Goal: Task Accomplishment & Management: Complete application form

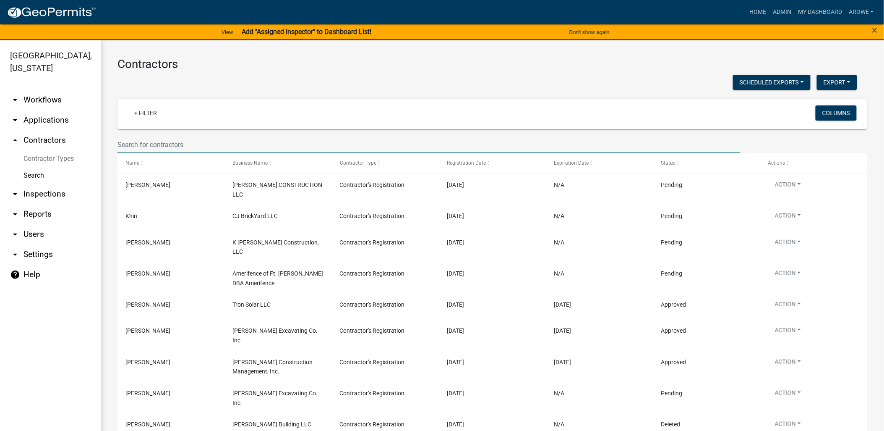
click at [166, 136] on input "text" at bounding box center [429, 144] width 623 height 17
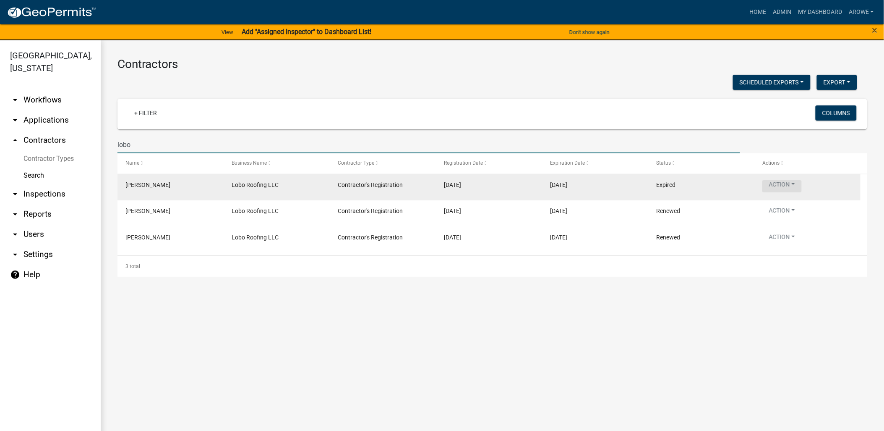
type input "lobo"
click at [786, 186] on button "Action" at bounding box center [782, 186] width 39 height 12
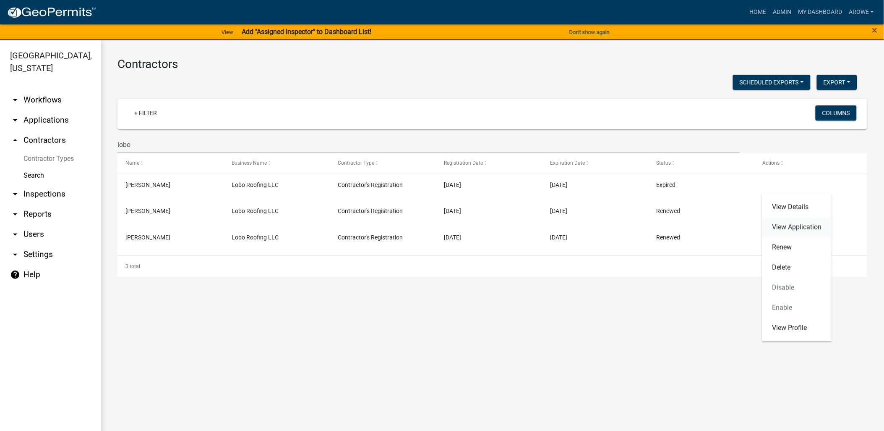
click at [786, 228] on link "View Application" at bounding box center [798, 227] width 70 height 20
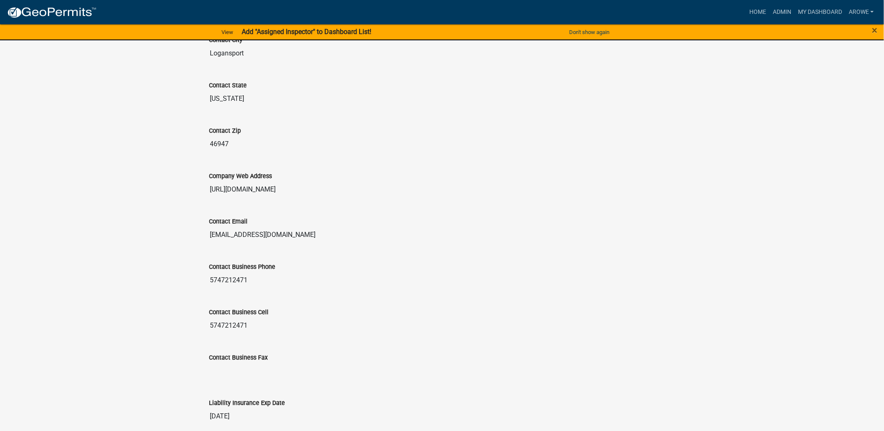
scroll to position [699, 0]
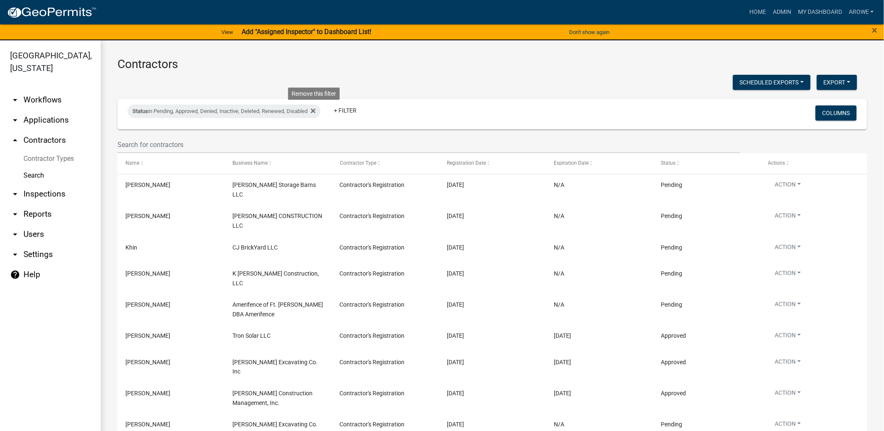
click at [315, 110] on icon at bounding box center [313, 110] width 5 height 7
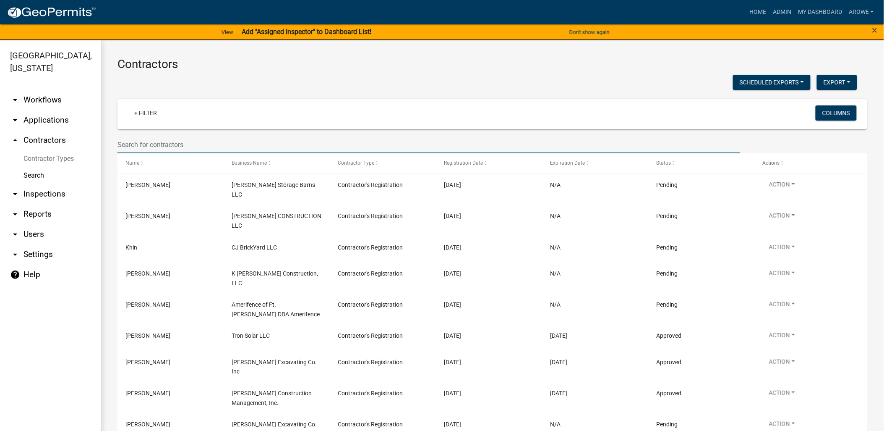
click at [286, 139] on input "text" at bounding box center [429, 144] width 623 height 17
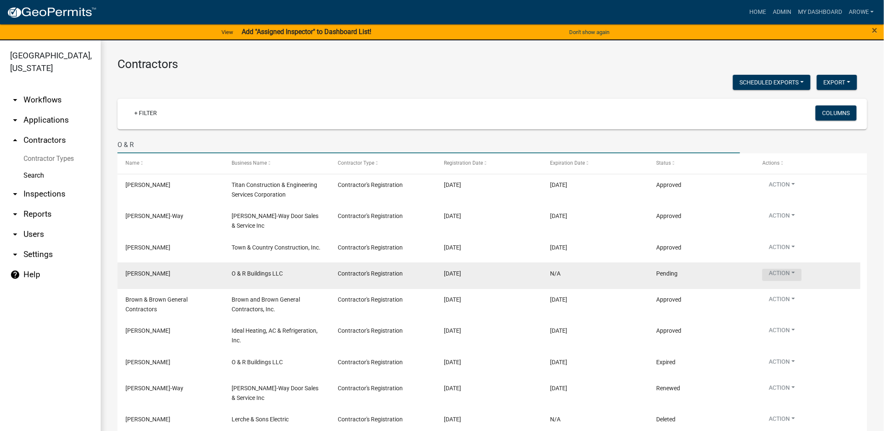
type input "O & R"
click at [784, 223] on button "Action" at bounding box center [782, 217] width 39 height 12
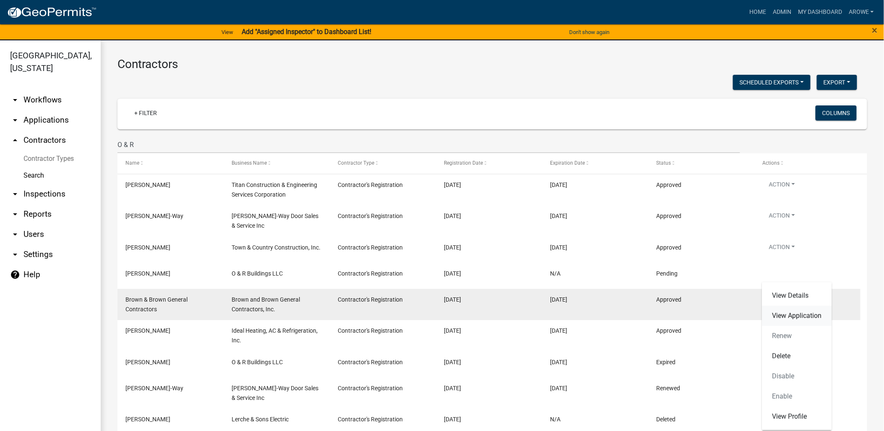
click at [790, 316] on link "View Application" at bounding box center [798, 316] width 70 height 20
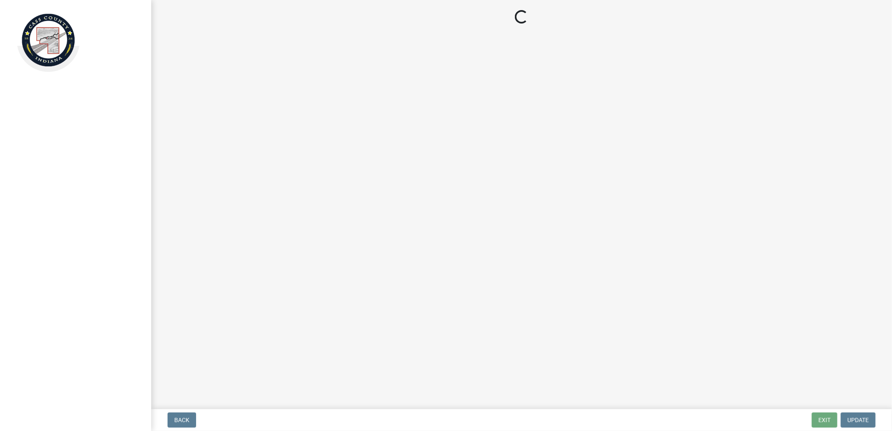
select select "3: 3"
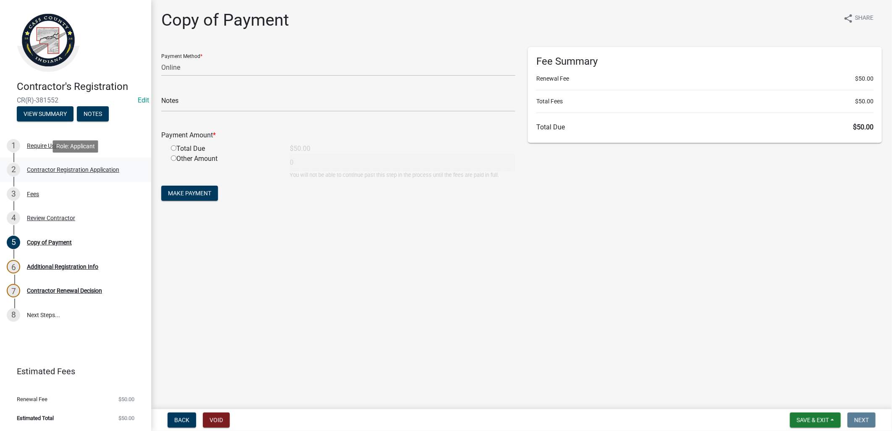
click at [49, 168] on div "Contractor Registration Application" at bounding box center [73, 170] width 92 height 6
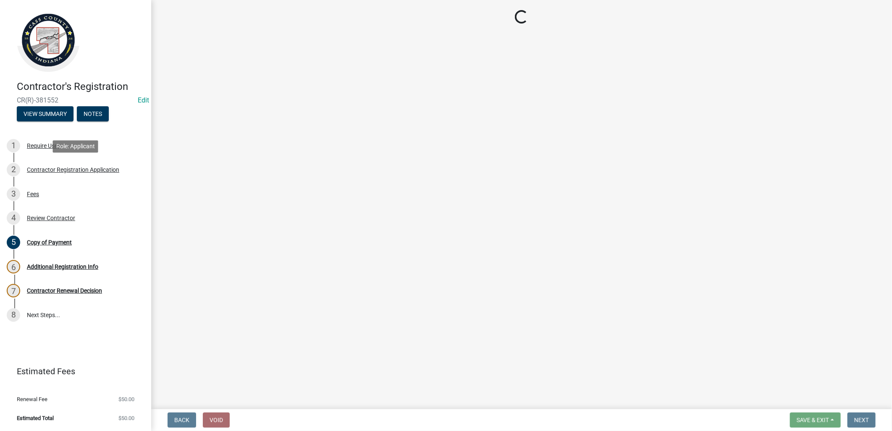
select select "IN"
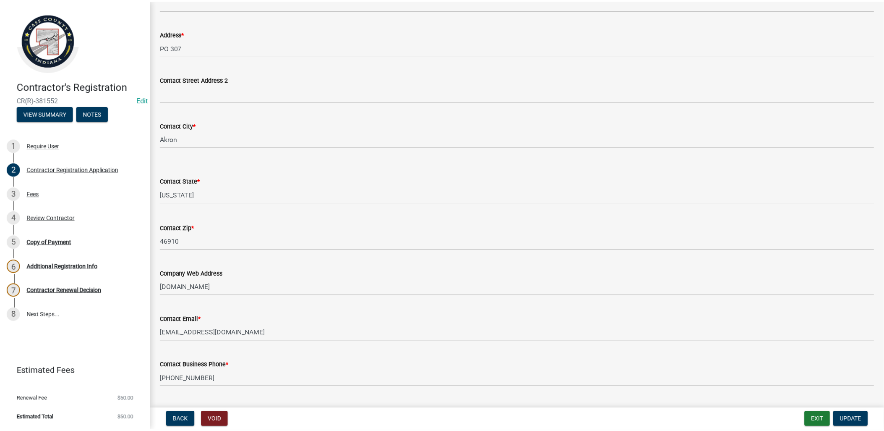
scroll to position [373, 0]
